Goal: Task Accomplishment & Management: Complete application form

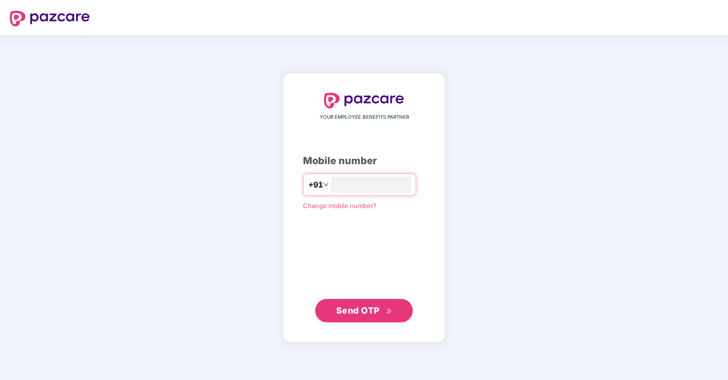
type input "**********"
click at [367, 316] on span "Send OTP" at bounding box center [364, 311] width 56 height 14
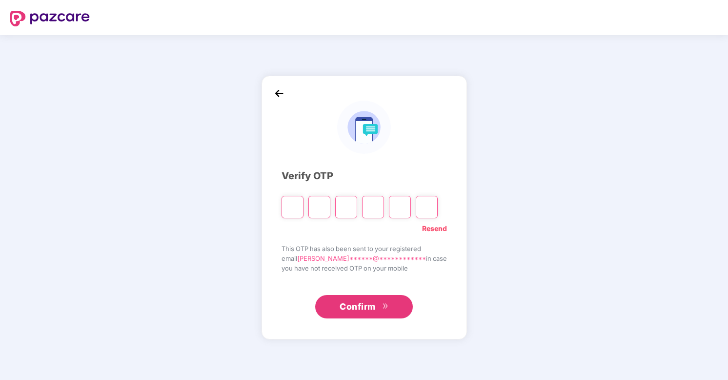
type input "*"
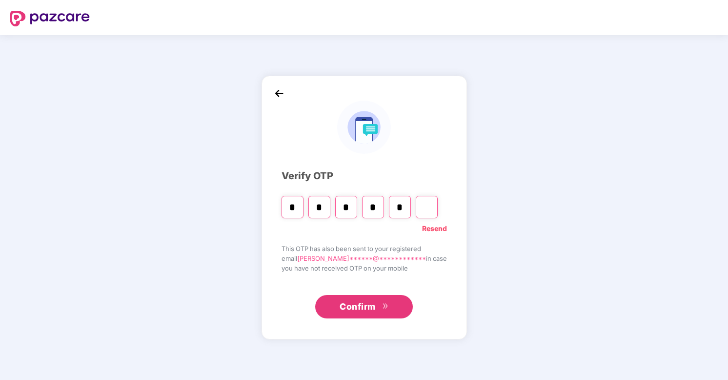
type input "*"
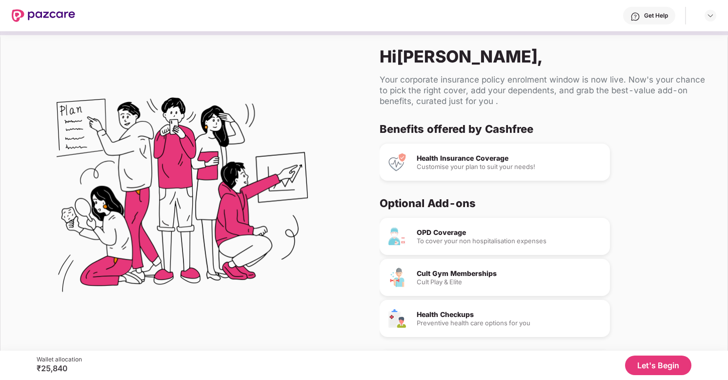
scroll to position [36, 0]
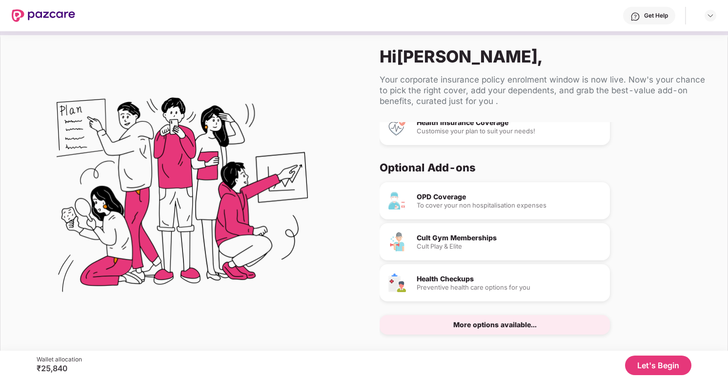
click at [650, 365] on button "Let's Begin" at bounding box center [658, 365] width 66 height 20
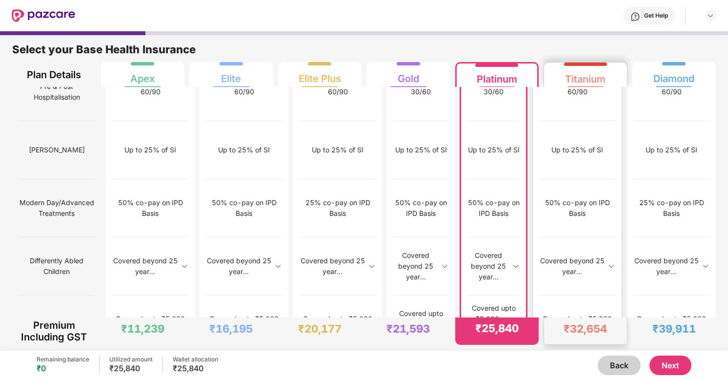
scroll to position [5, 0]
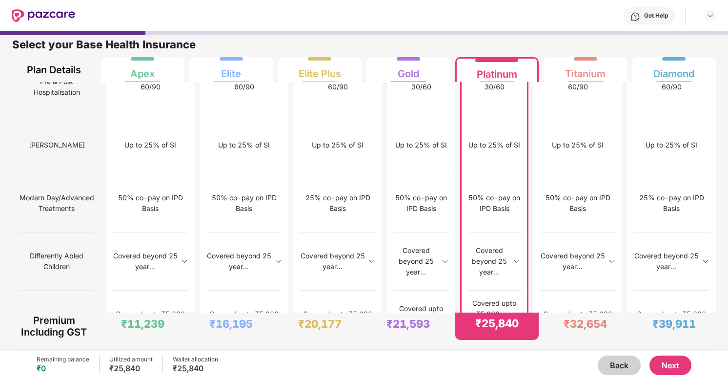
click at [678, 364] on button "Next" at bounding box center [671, 365] width 42 height 20
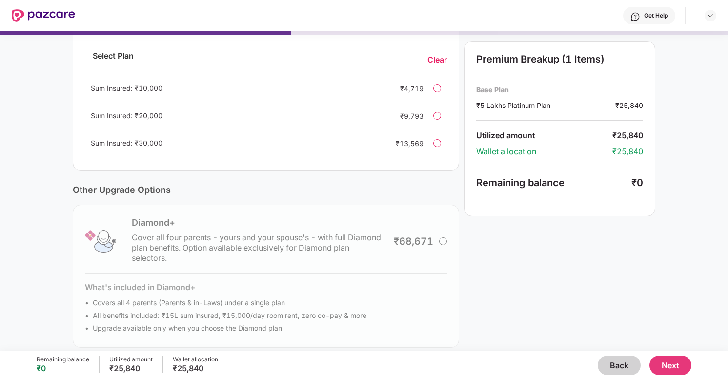
scroll to position [229, 0]
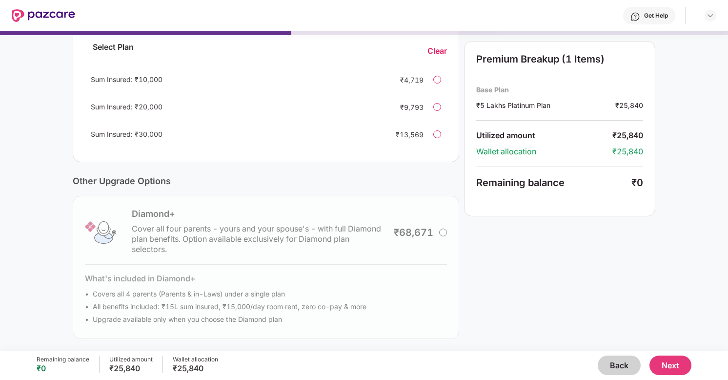
click at [677, 368] on button "Next" at bounding box center [671, 365] width 42 height 20
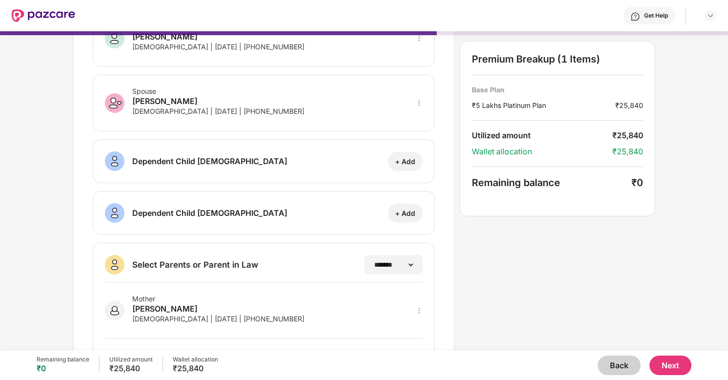
scroll to position [140, 0]
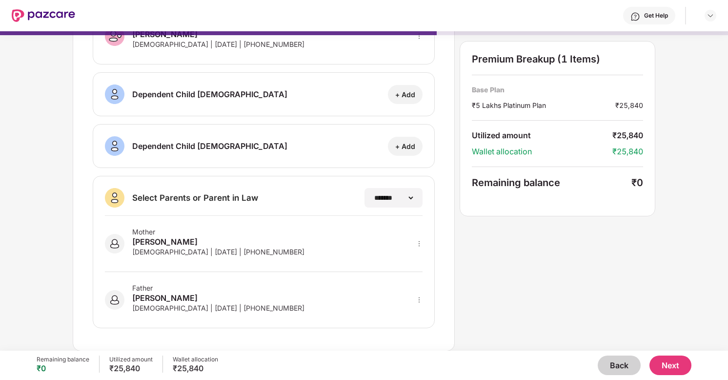
click at [677, 366] on button "Next" at bounding box center [671, 365] width 42 height 20
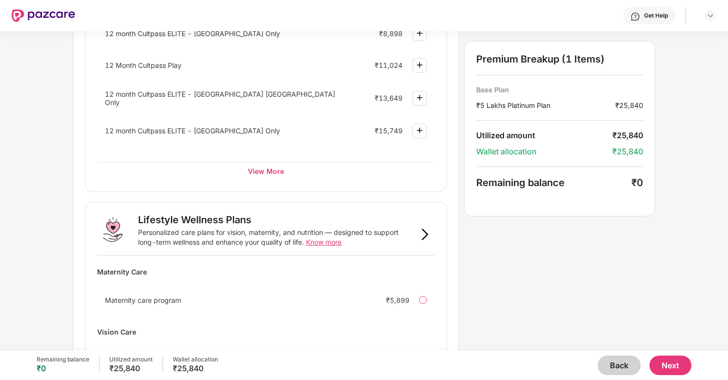
scroll to position [582, 0]
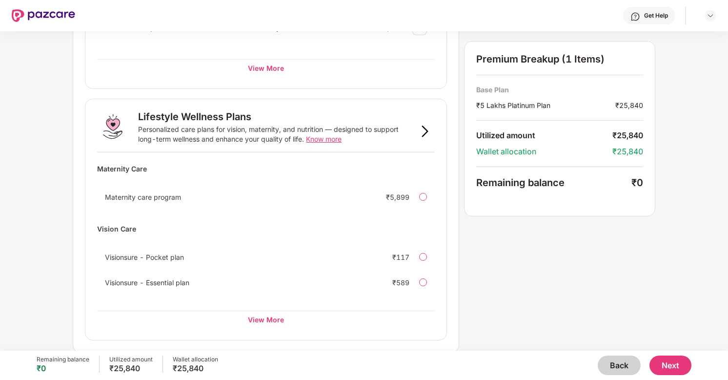
click at [675, 365] on button "Next" at bounding box center [671, 365] width 42 height 20
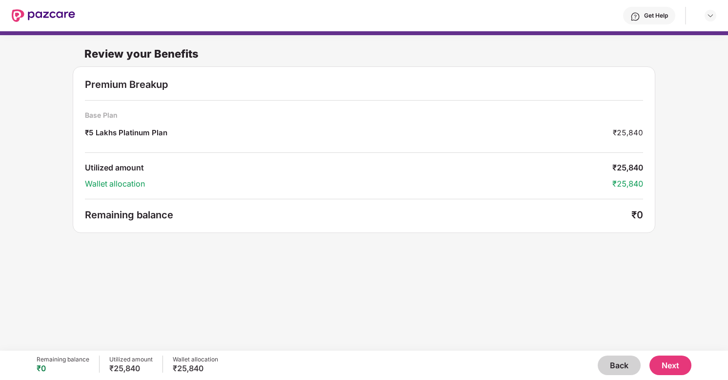
click at [677, 366] on button "Next" at bounding box center [671, 365] width 42 height 20
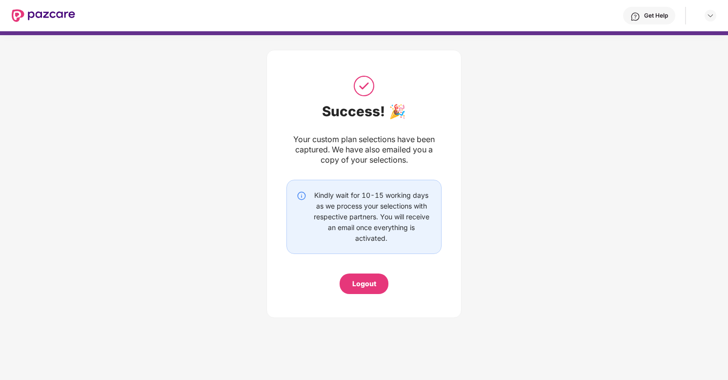
click at [364, 285] on div "Logout" at bounding box center [364, 283] width 24 height 11
